Goal: Transaction & Acquisition: Purchase product/service

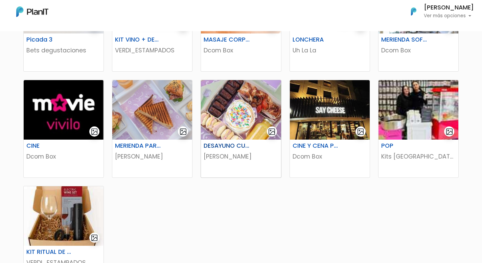
scroll to position [297, 0]
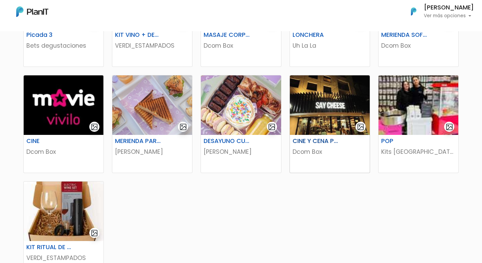
click at [322, 149] on p "Dcom Box" at bounding box center [329, 151] width 74 height 9
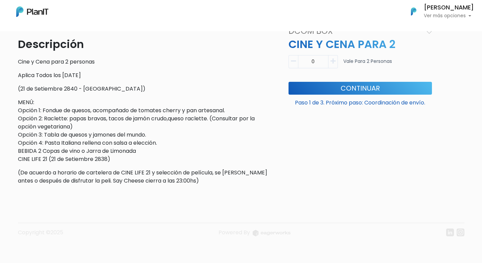
scroll to position [199, 0]
click at [318, 89] on button "Continuar" at bounding box center [359, 87] width 143 height 13
click at [330, 58] on button "button" at bounding box center [332, 61] width 9 height 13
type input "1"
click at [333, 89] on button "Continuar" at bounding box center [359, 87] width 143 height 13
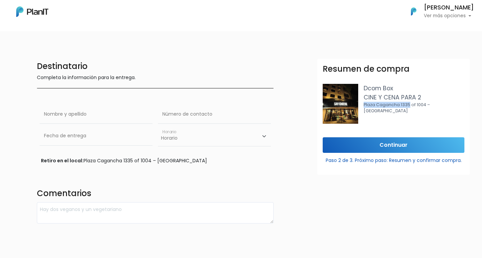
drag, startPoint x: 363, startPoint y: 106, endPoint x: 407, endPoint y: 103, distance: 43.7
click at [407, 103] on p "Plaza Cagancha 1335 of 1004 – [GEOGRAPHIC_DATA]" at bounding box center [413, 108] width 101 height 13
copy p "[STREET_ADDRESS]"
click at [75, 122] on input "text" at bounding box center [96, 114] width 113 height 19
type input "[PERSON_NAME]"
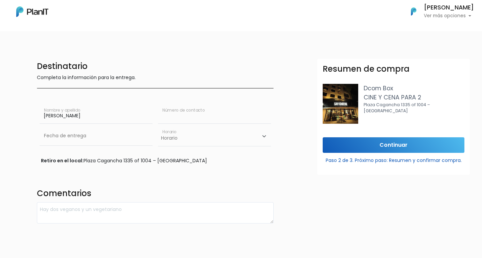
click at [178, 115] on input "text" at bounding box center [214, 114] width 113 height 19
type input "095463143"
click at [191, 138] on select "Horario 10:00 - 12:00 14:00 - 16:00 16:00 - 18:00" at bounding box center [214, 136] width 113 height 20
click at [104, 139] on input "text" at bounding box center [96, 135] width 113 height 19
click at [145, 163] on div "Retiro en el local: [STREET_ADDRESS]" at bounding box center [155, 160] width 229 height 7
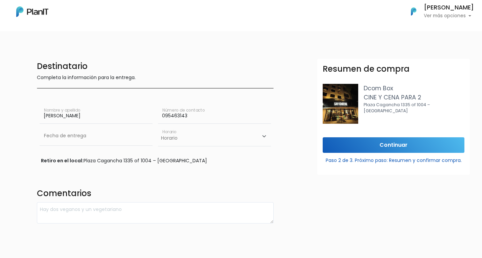
scroll to position [28, 0]
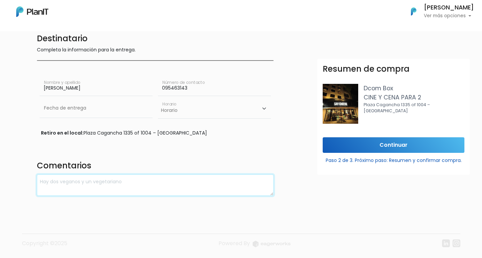
click at [129, 186] on textarea at bounding box center [155, 184] width 237 height 21
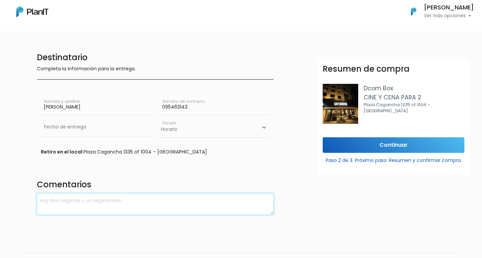
scroll to position [10, 0]
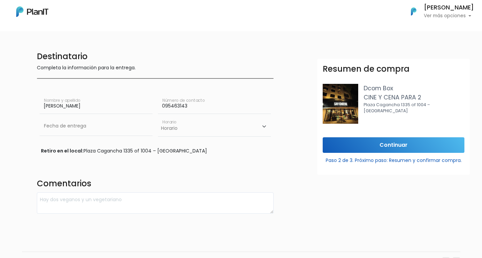
click at [128, 152] on div "Retiro en el local: [STREET_ADDRESS]" at bounding box center [155, 150] width 229 height 7
drag, startPoint x: 426, startPoint y: 98, endPoint x: 363, endPoint y: 95, distance: 63.0
click at [363, 95] on div "Dcom Box CINE Y CENA PARA 2 Plaza Cagancha 1335 of 1004 – [GEOGRAPHIC_DATA]" at bounding box center [394, 104] width 142 height 40
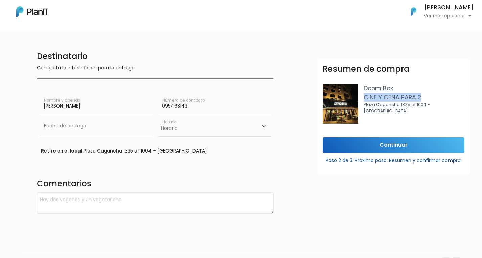
copy p "CINE Y CENA PARA 2"
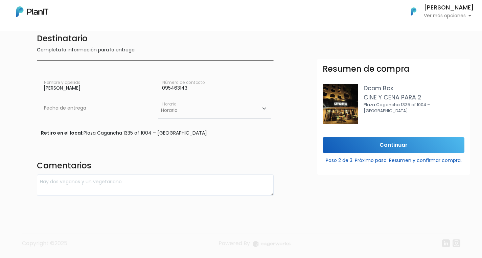
click at [194, 132] on div "Retiro en el local: [STREET_ADDRESS]" at bounding box center [155, 132] width 229 height 7
click at [101, 114] on input "text" at bounding box center [96, 108] width 113 height 19
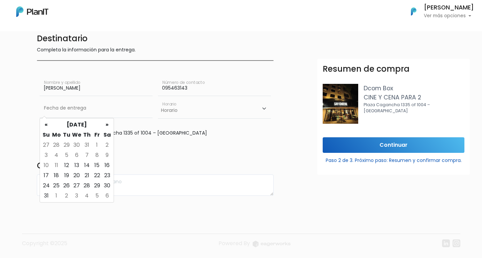
click at [56, 165] on td "11" at bounding box center [56, 165] width 10 height 10
click at [65, 164] on td "12" at bounding box center [67, 165] width 10 height 10
type input "[DATE]"
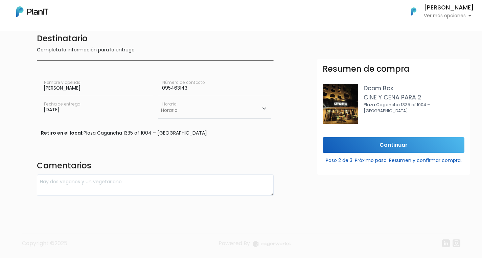
click at [171, 112] on select "Horario 10:00 - 12:00 14:00 - 16:00 16:00 - 18:00" at bounding box center [214, 109] width 113 height 20
select select "0"
click at [177, 113] on select "Horario 10:00 - 12:00 14:00 - 16:00 16:00 - 18:00" at bounding box center [214, 109] width 113 height 20
select select
